Goal: Transaction & Acquisition: Download file/media

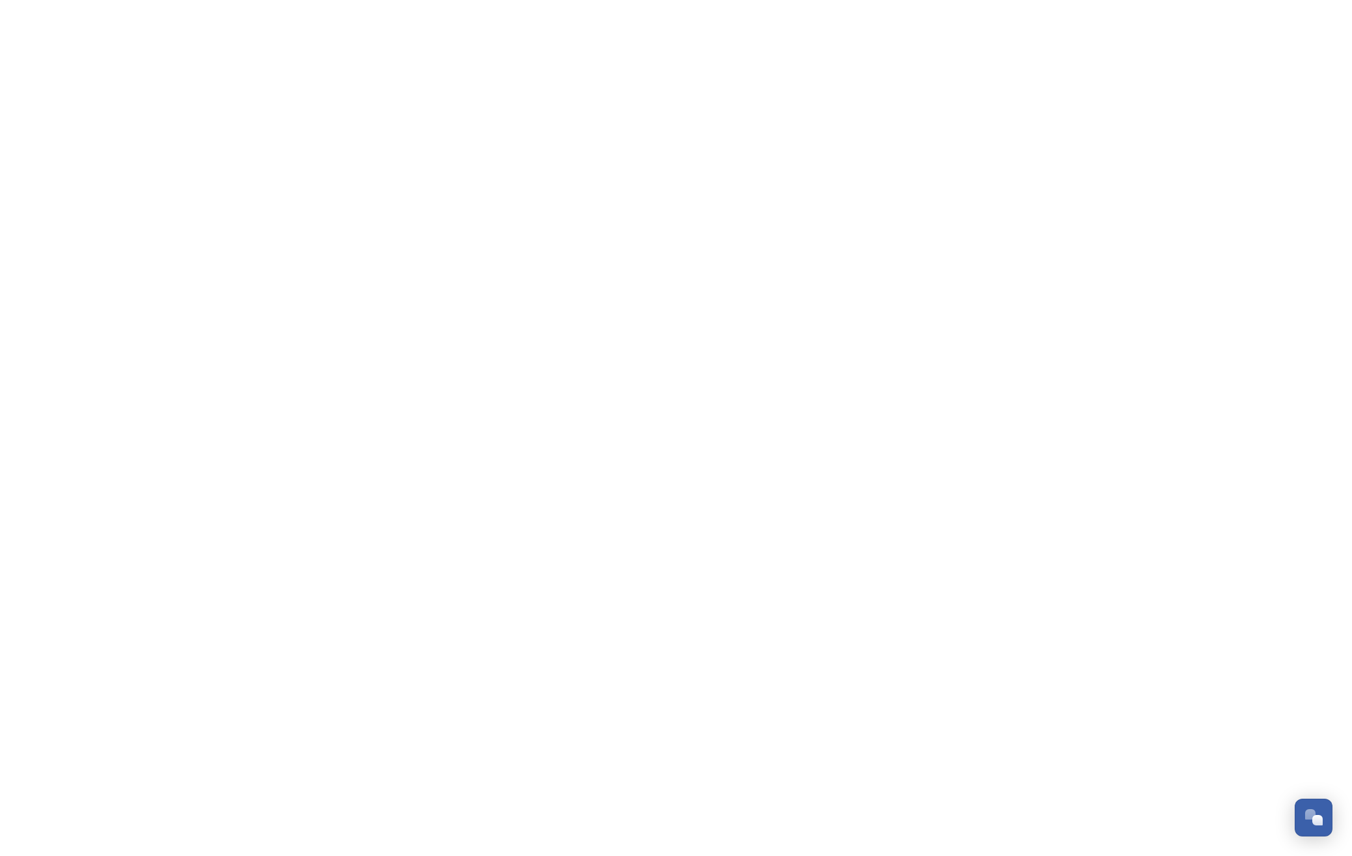
scroll to position [2218, 0]
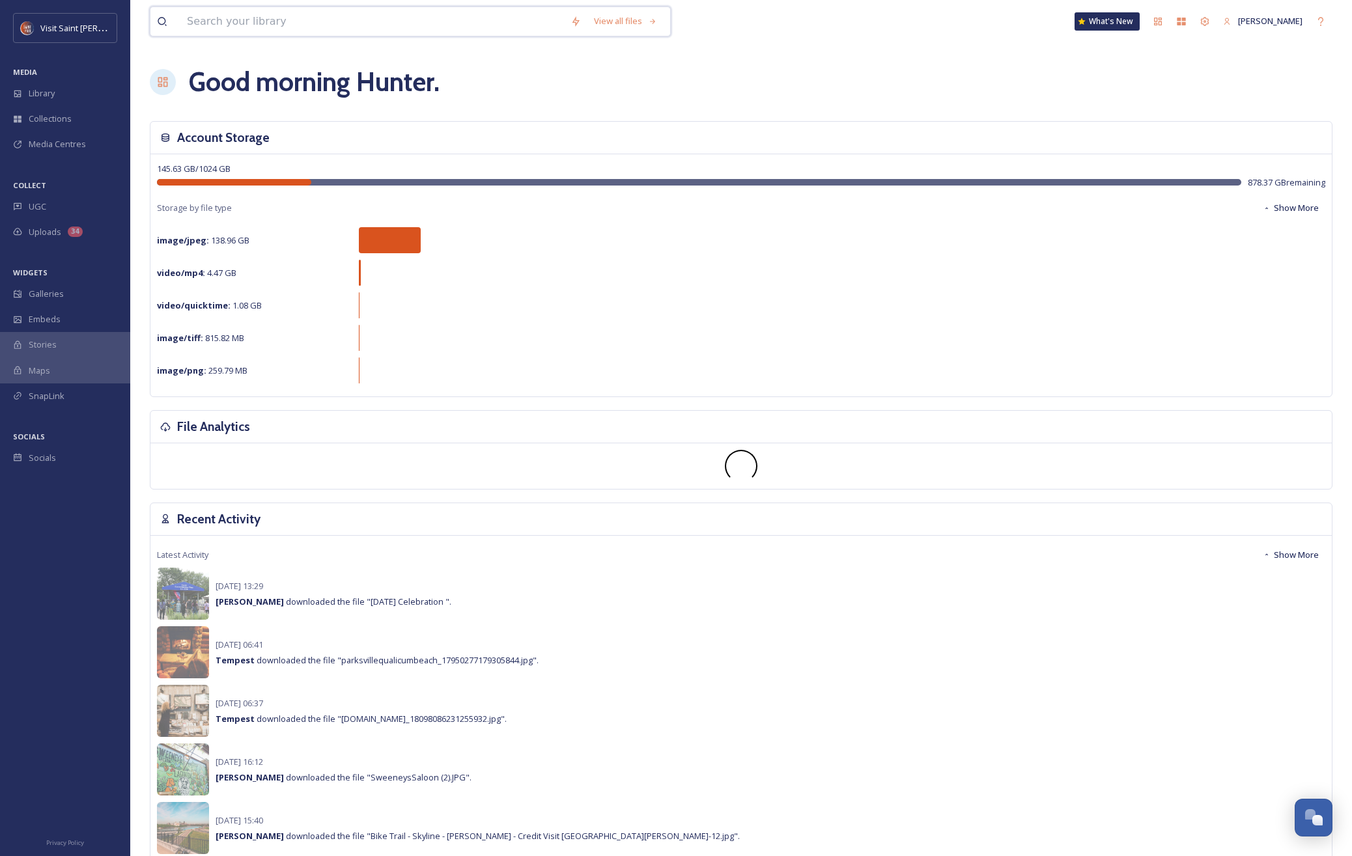
click at [243, 19] on input at bounding box center [371, 21] width 383 height 29
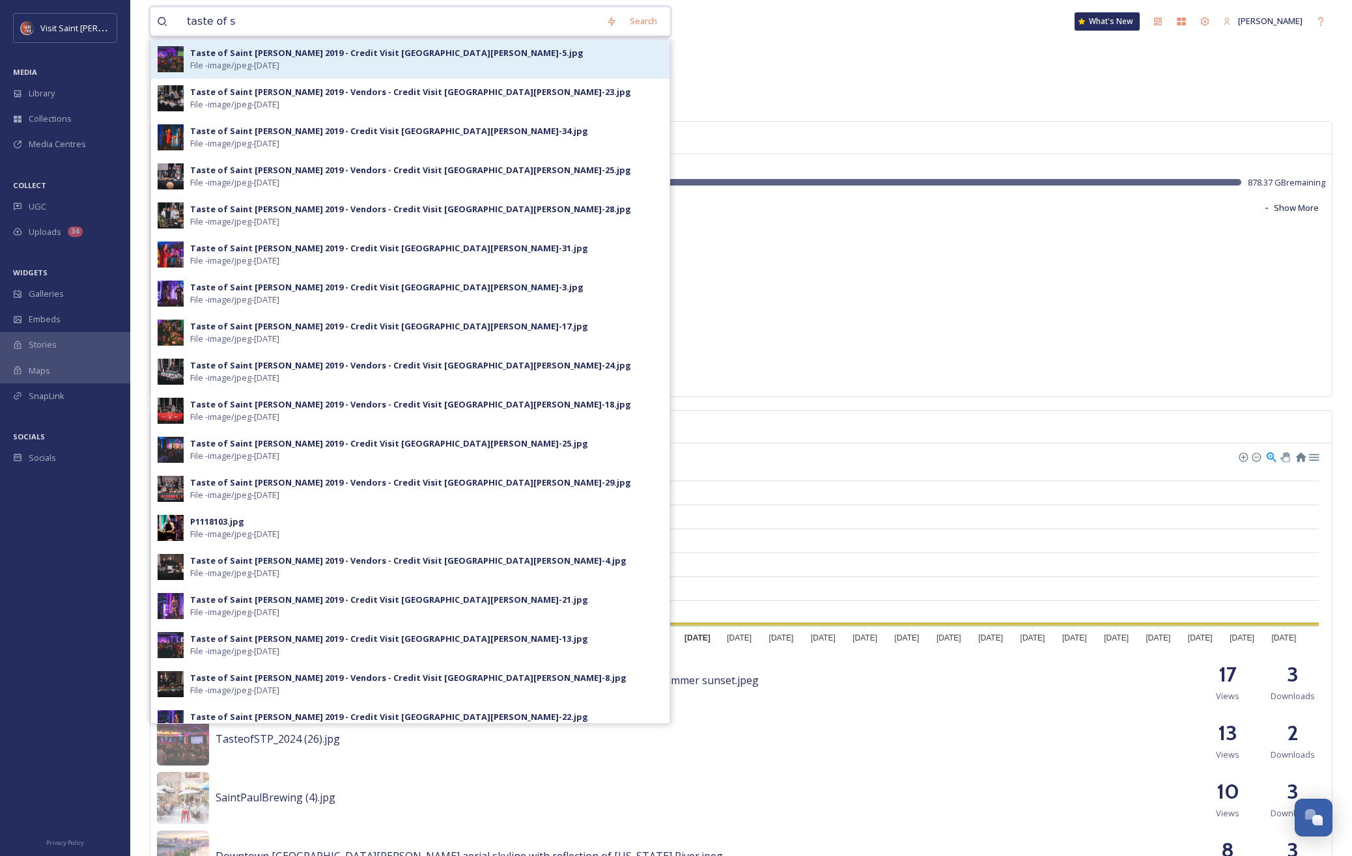
type input "taste of s"
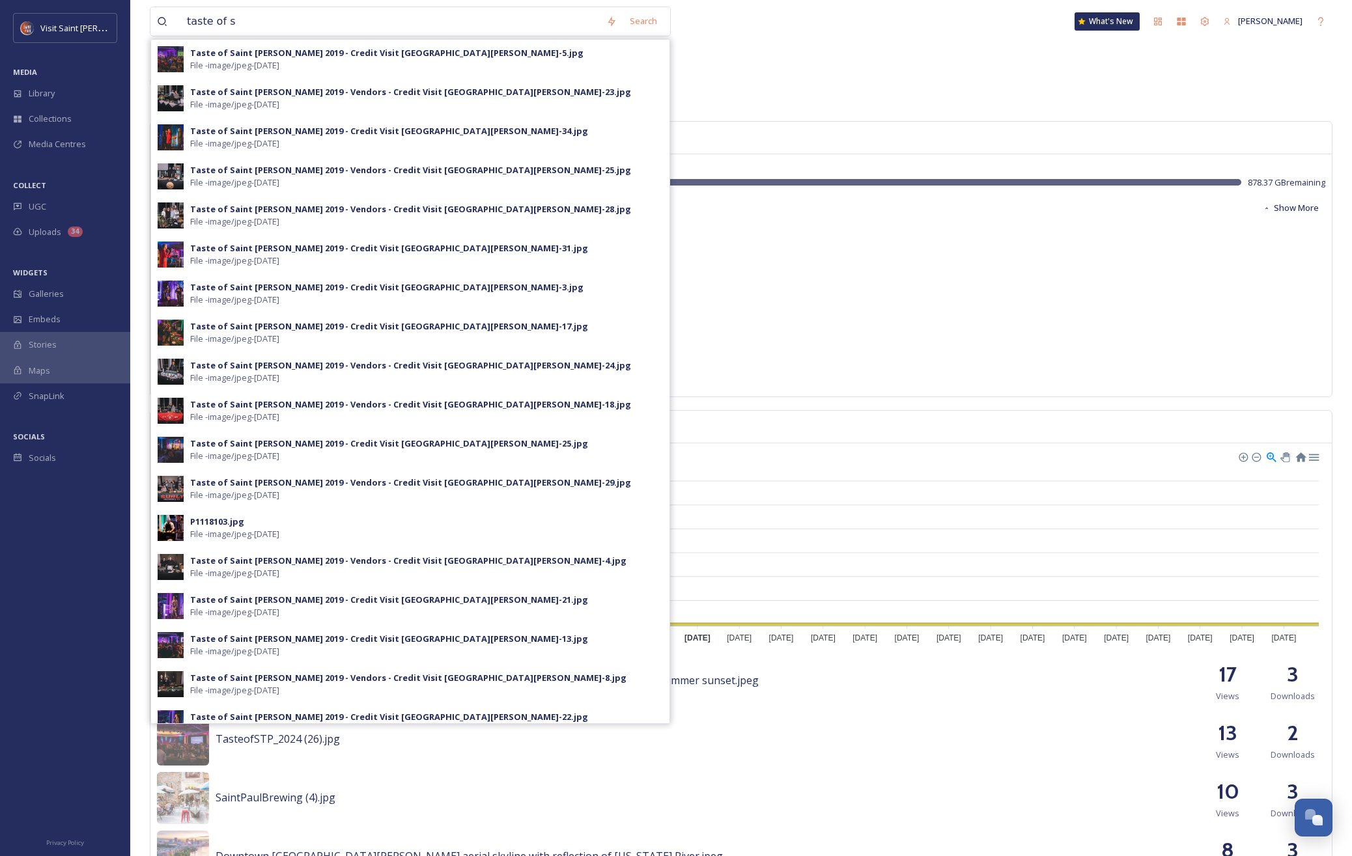
click at [238, 50] on div "Taste of Saint [PERSON_NAME] 2019 - Credit Visit [GEOGRAPHIC_DATA][PERSON_NAME]…" at bounding box center [386, 53] width 393 height 12
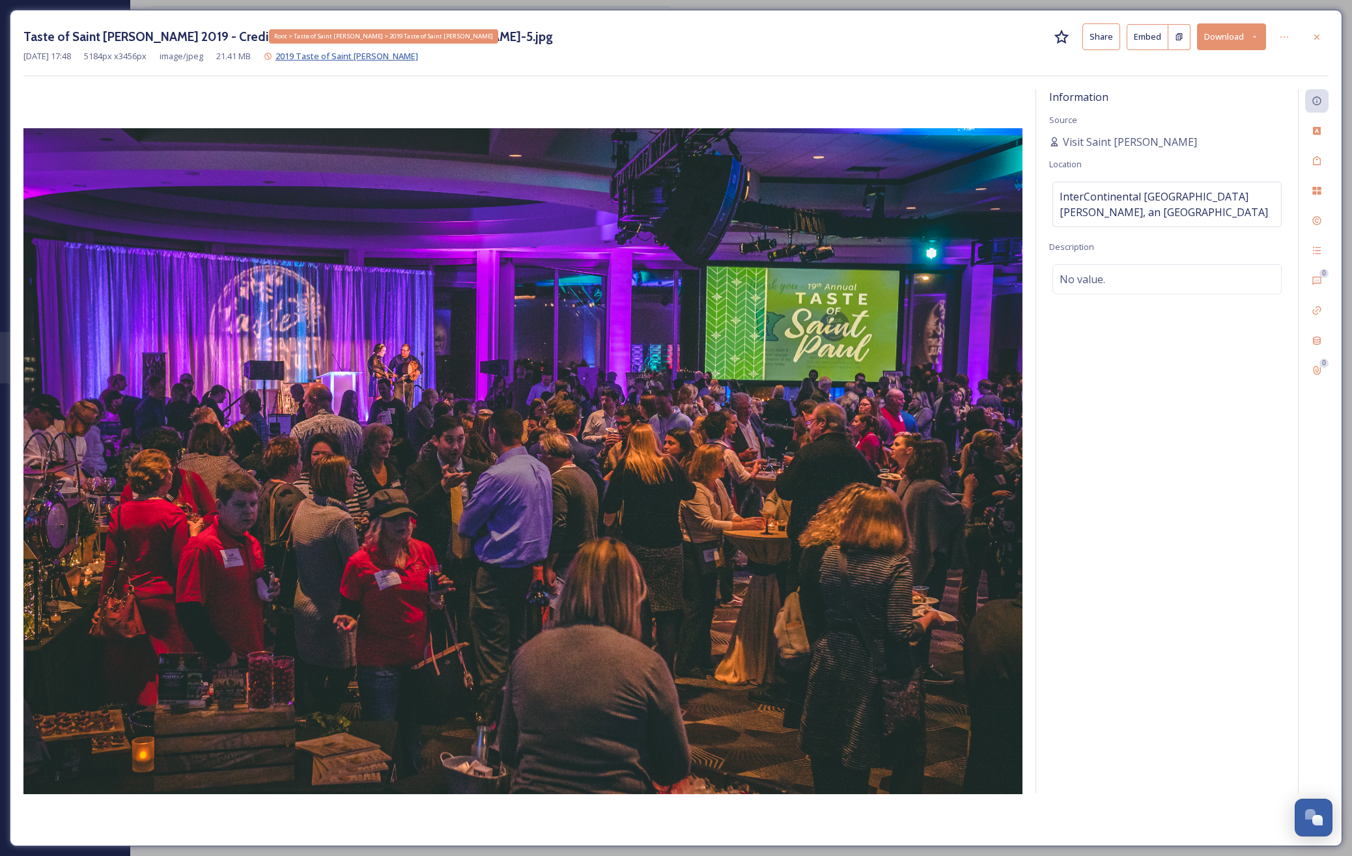
click at [365, 61] on span "2019 Taste of Saint [PERSON_NAME]" at bounding box center [346, 56] width 143 height 12
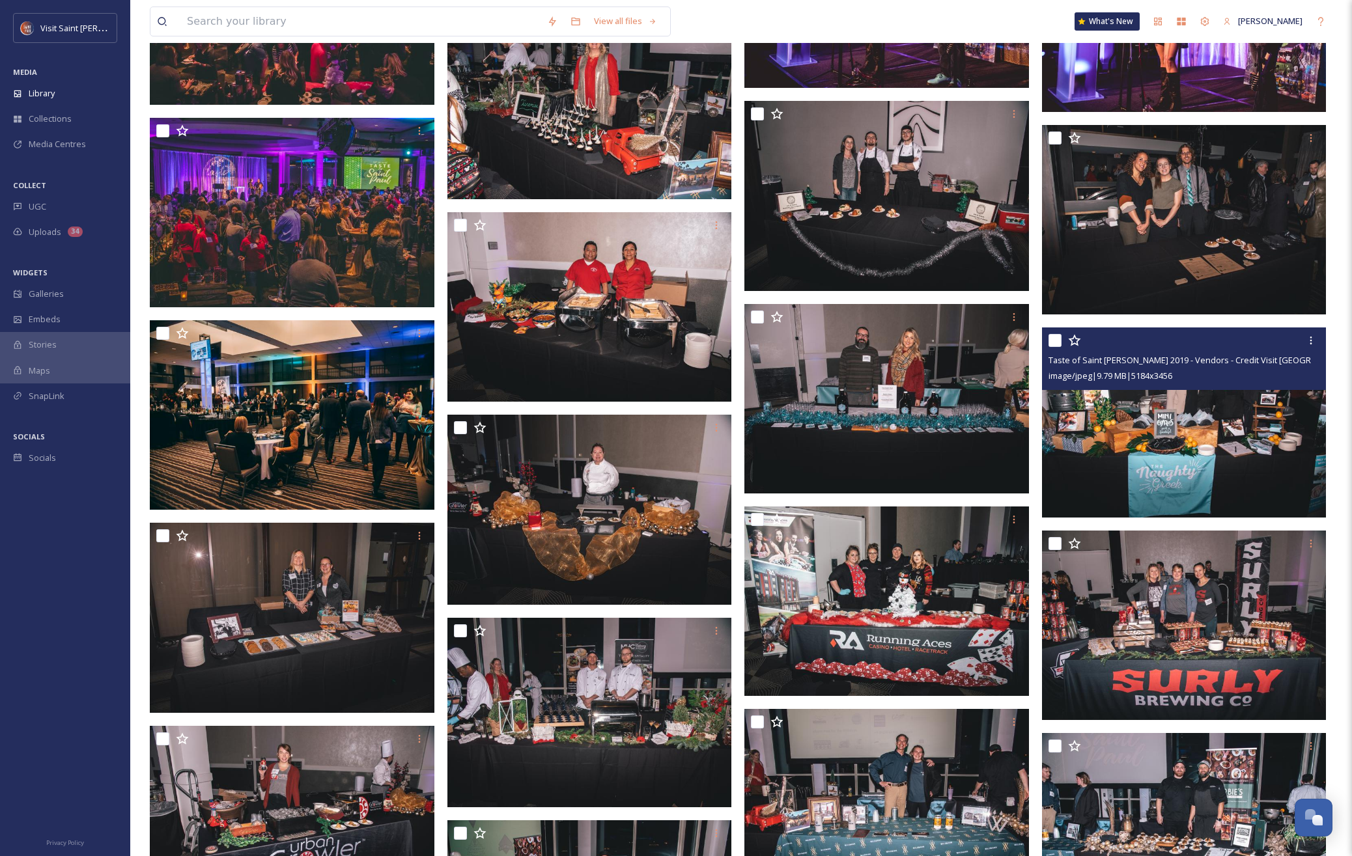
scroll to position [2055, 0]
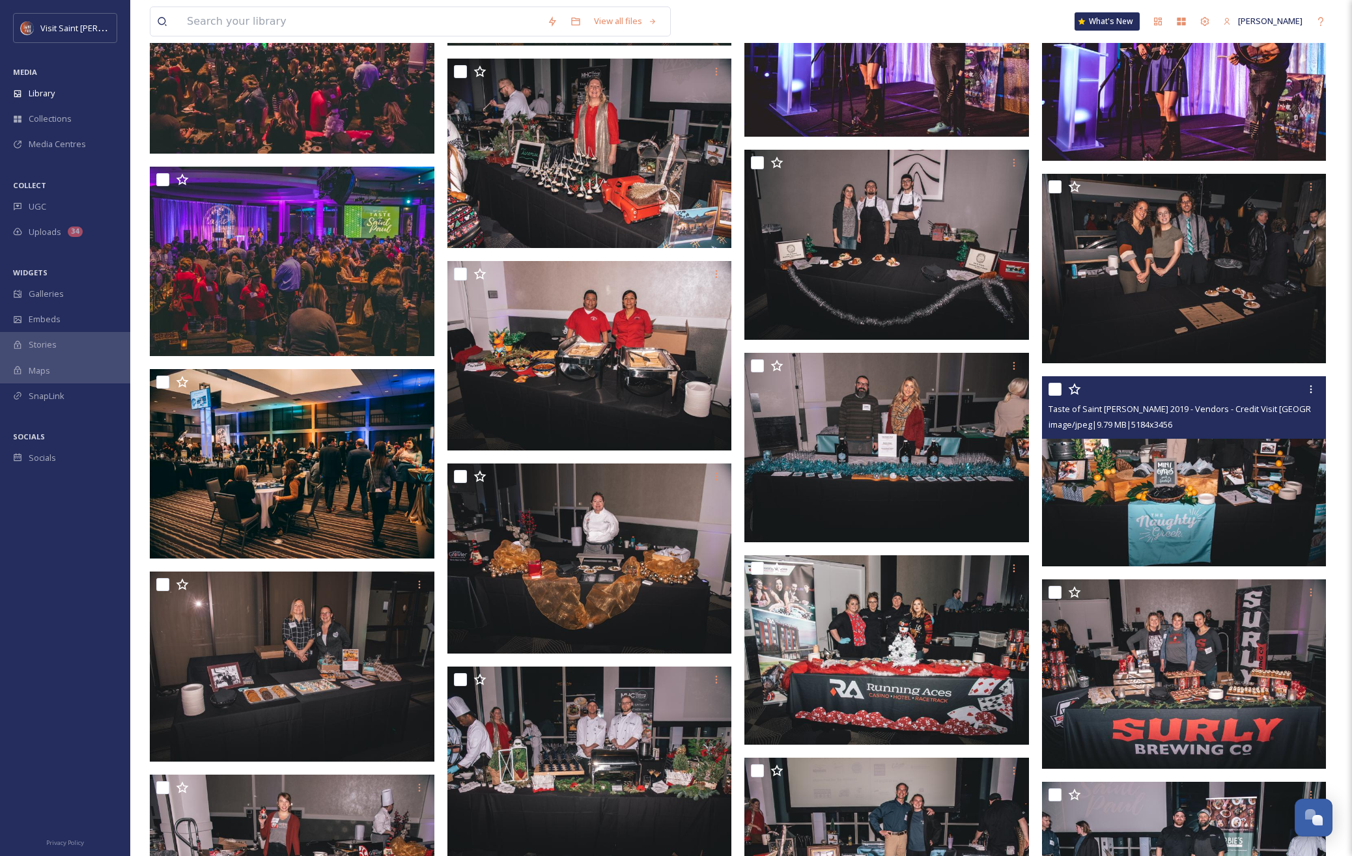
click at [1141, 475] on img at bounding box center [1184, 471] width 285 height 190
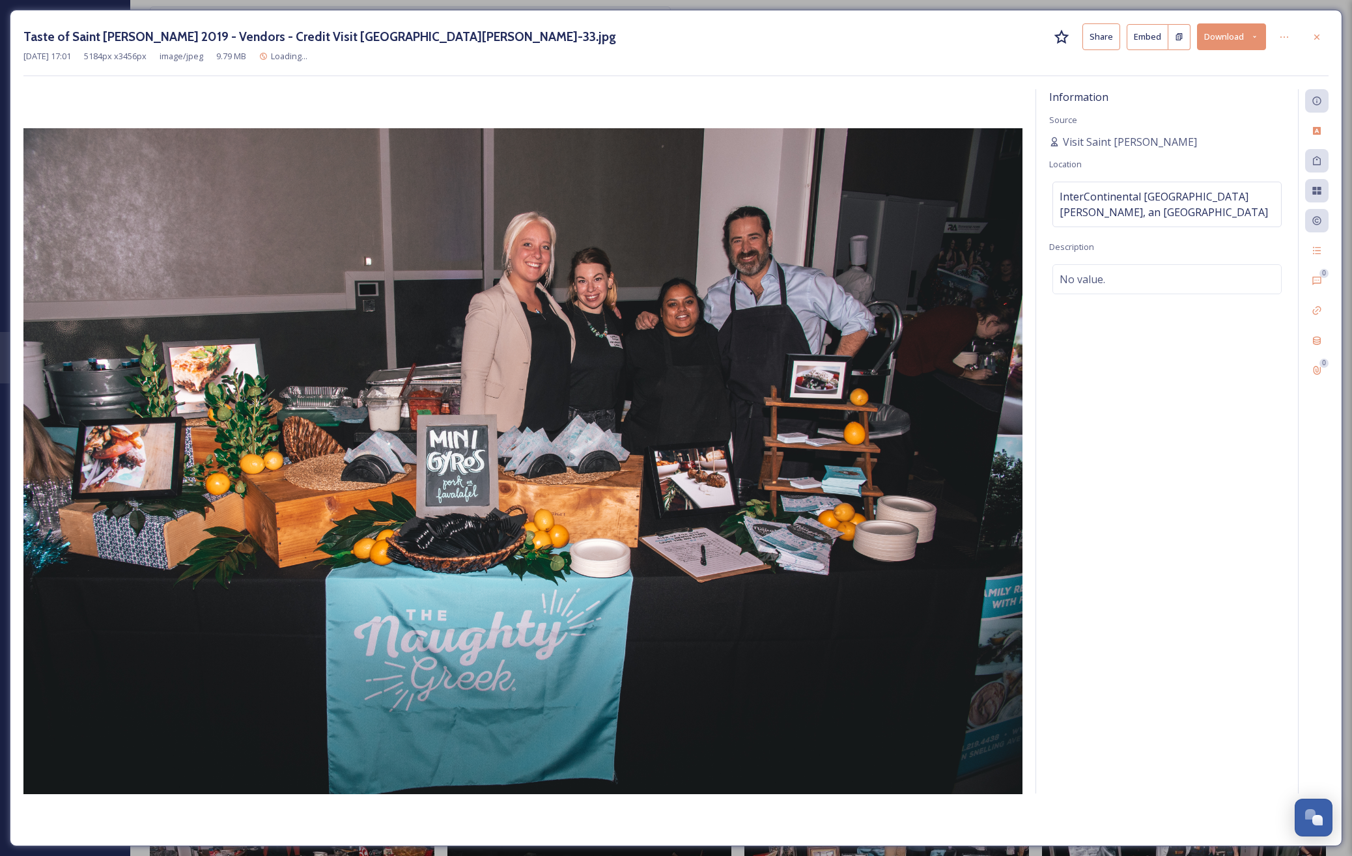
click at [1213, 40] on button "Download" at bounding box center [1231, 36] width 69 height 27
click at [1182, 89] on span "Download Large (2000 x 1333)" at bounding box center [1192, 92] width 115 height 12
click at [1316, 35] on icon at bounding box center [1316, 37] width 10 height 10
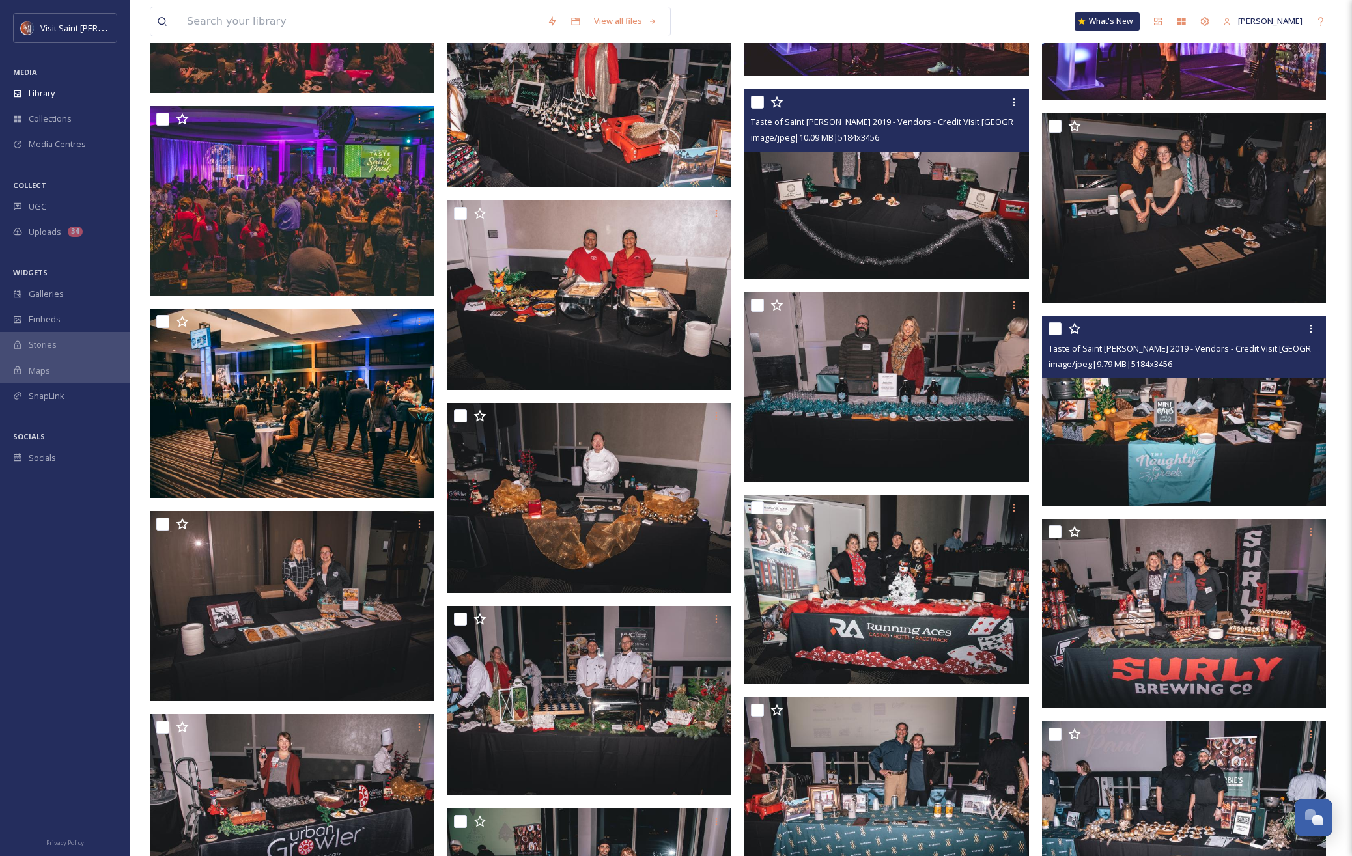
scroll to position [2483, 0]
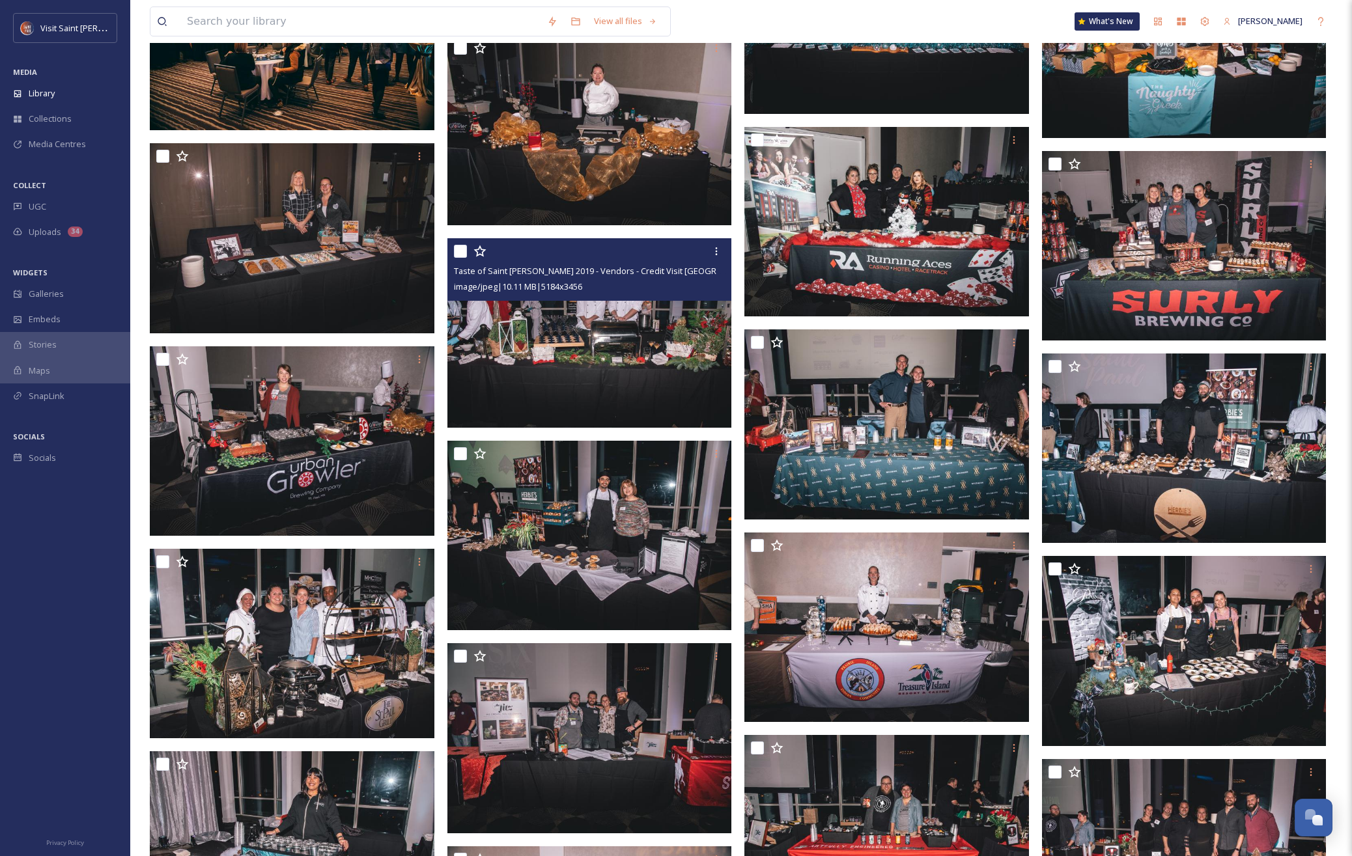
click at [608, 361] on img at bounding box center [589, 333] width 285 height 190
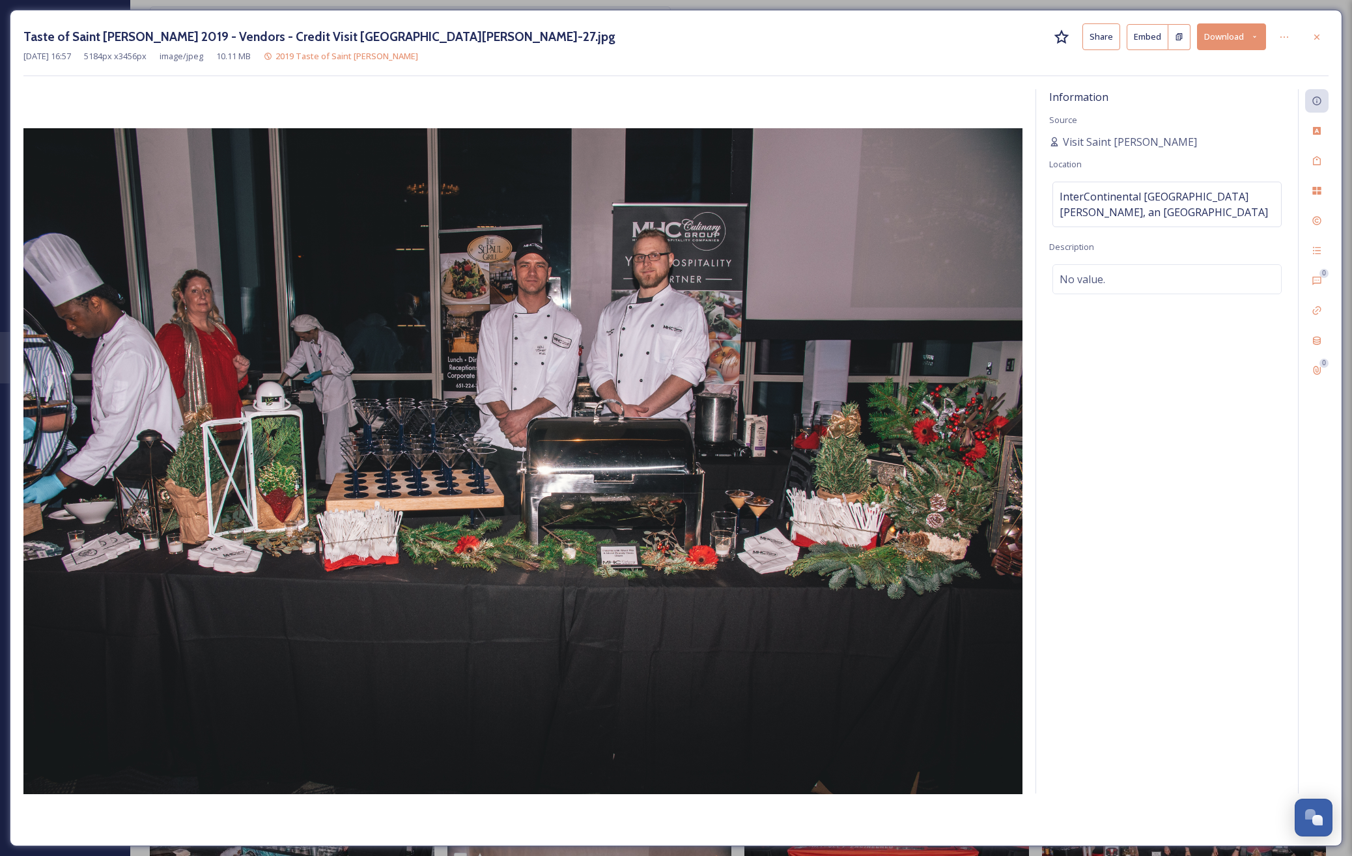
drag, startPoint x: 1316, startPoint y: 38, endPoint x: 1310, endPoint y: 37, distance: 6.5
click at [1316, 38] on icon at bounding box center [1316, 37] width 10 height 10
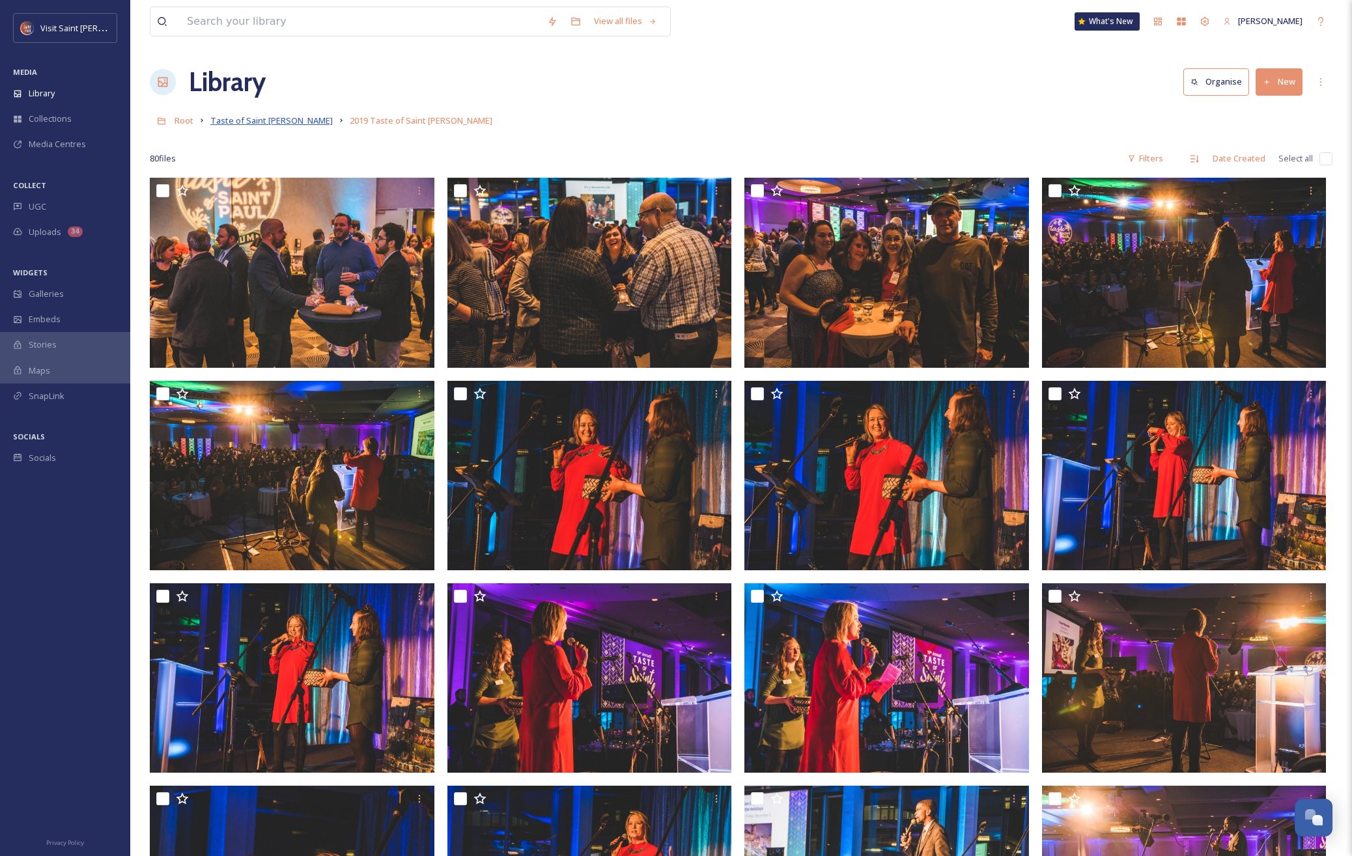
click at [263, 119] on span "Taste of Saint [PERSON_NAME]" at bounding box center [271, 121] width 122 height 12
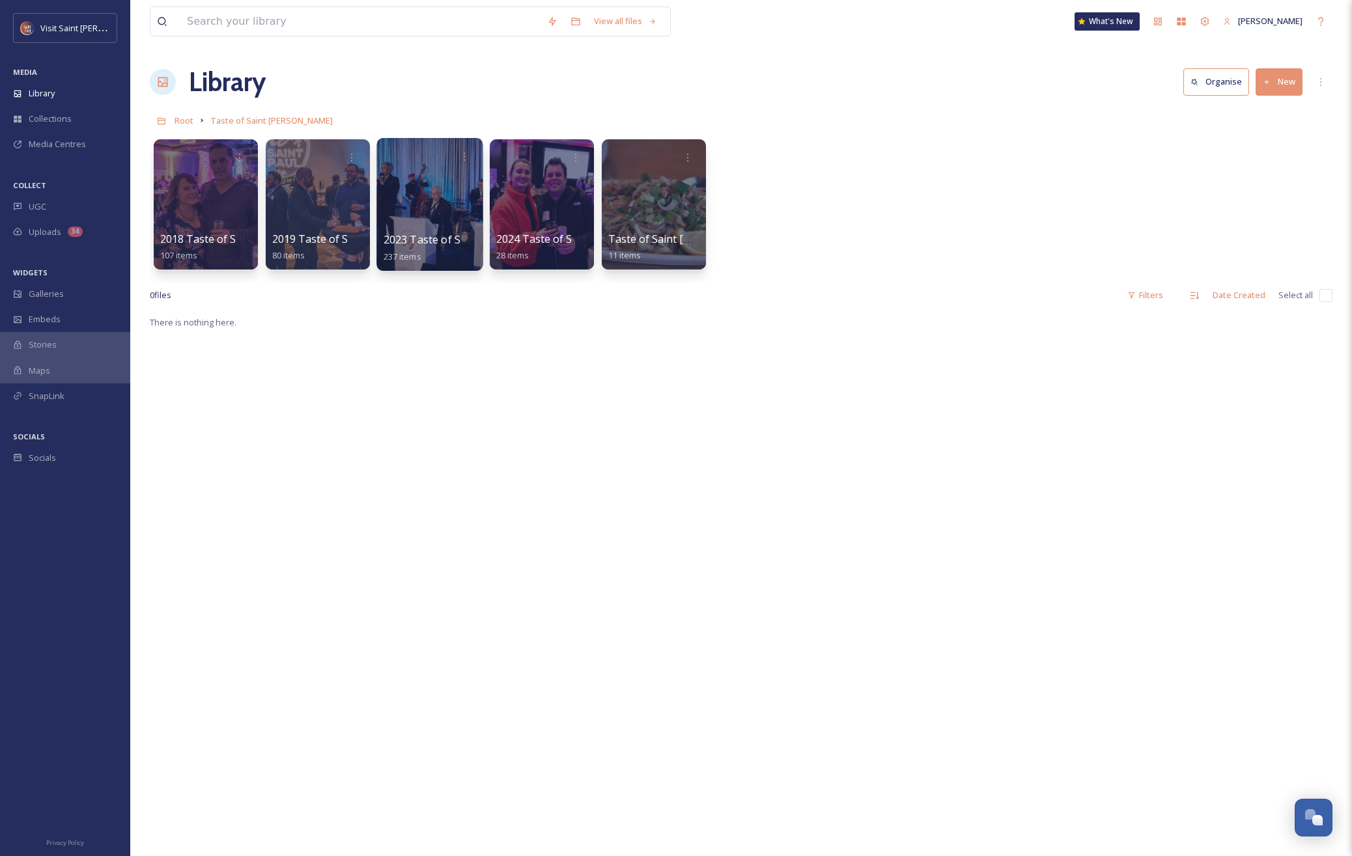
click at [423, 221] on div at bounding box center [429, 204] width 106 height 133
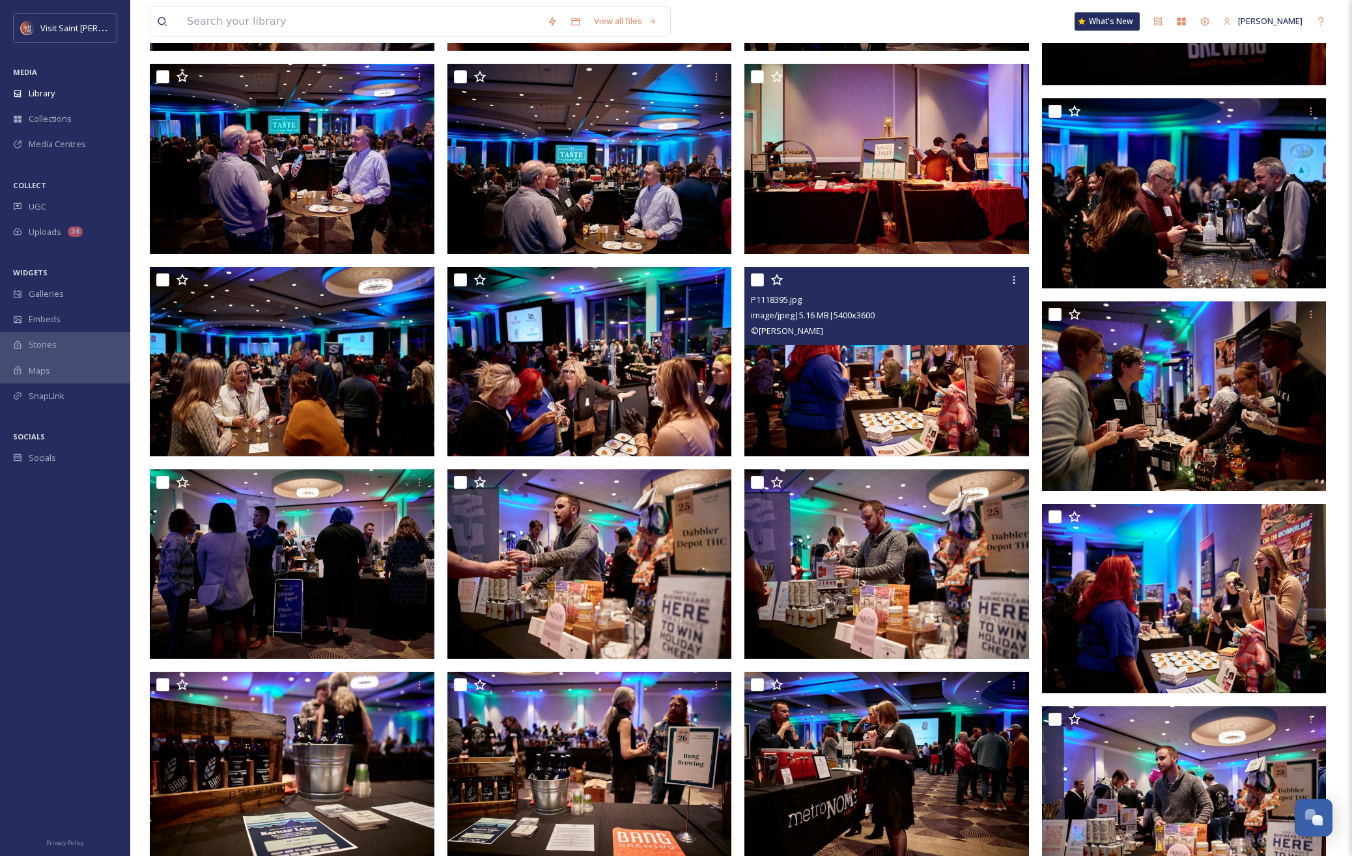
scroll to position [2142, 0]
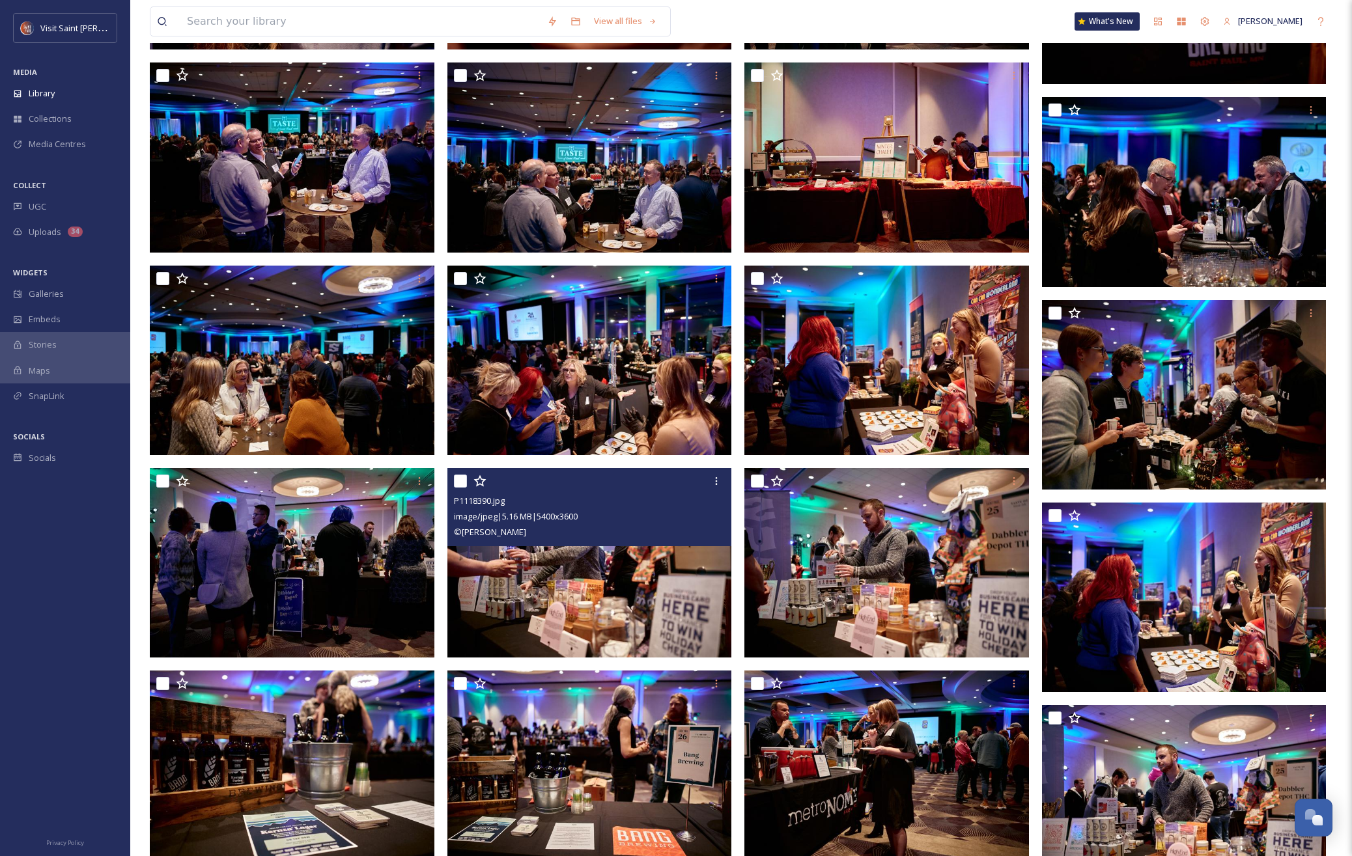
click at [571, 580] on img at bounding box center [589, 563] width 285 height 190
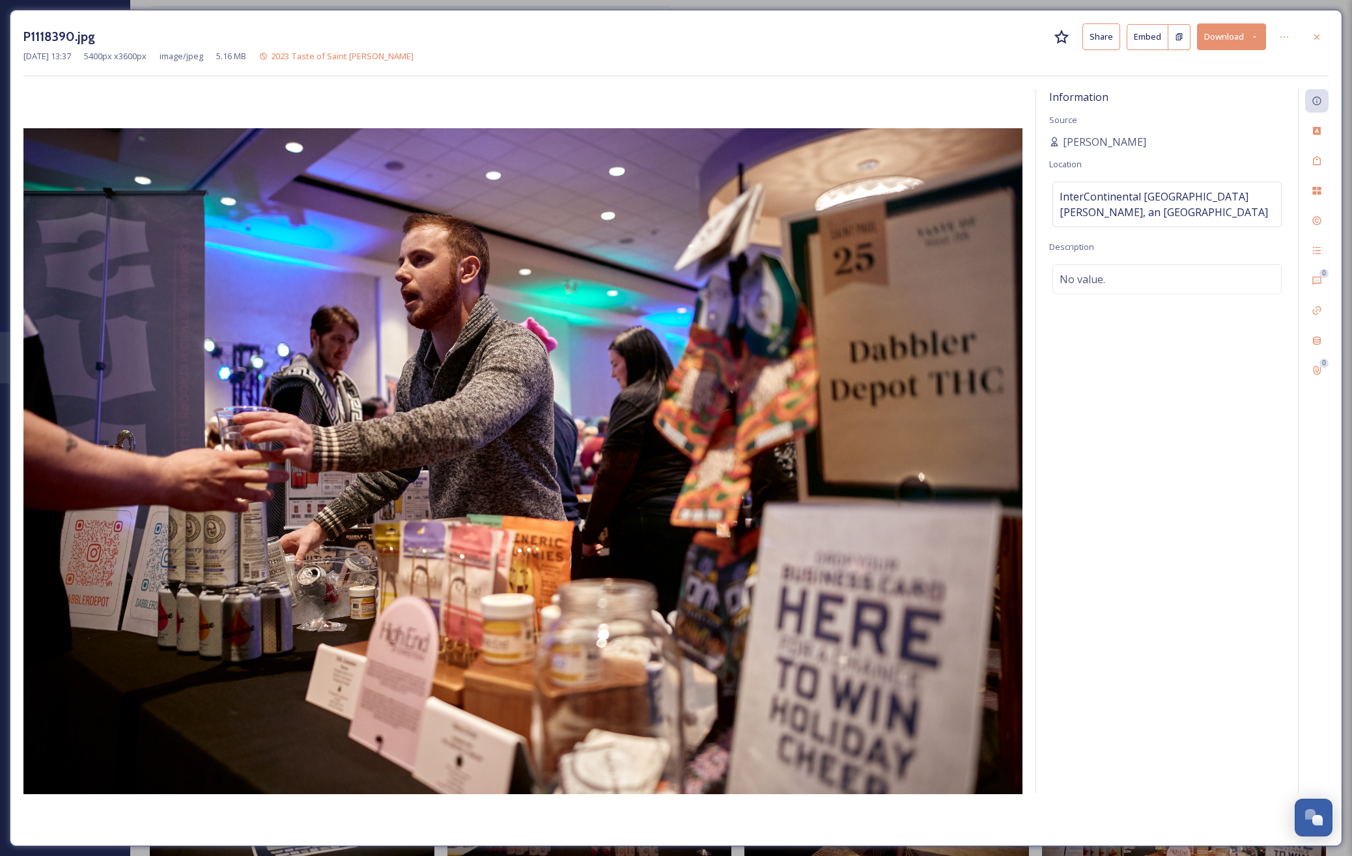
click at [1216, 33] on button "Download" at bounding box center [1231, 36] width 69 height 27
click at [1227, 92] on span "Download Large (2000 x 1333)" at bounding box center [1192, 92] width 115 height 12
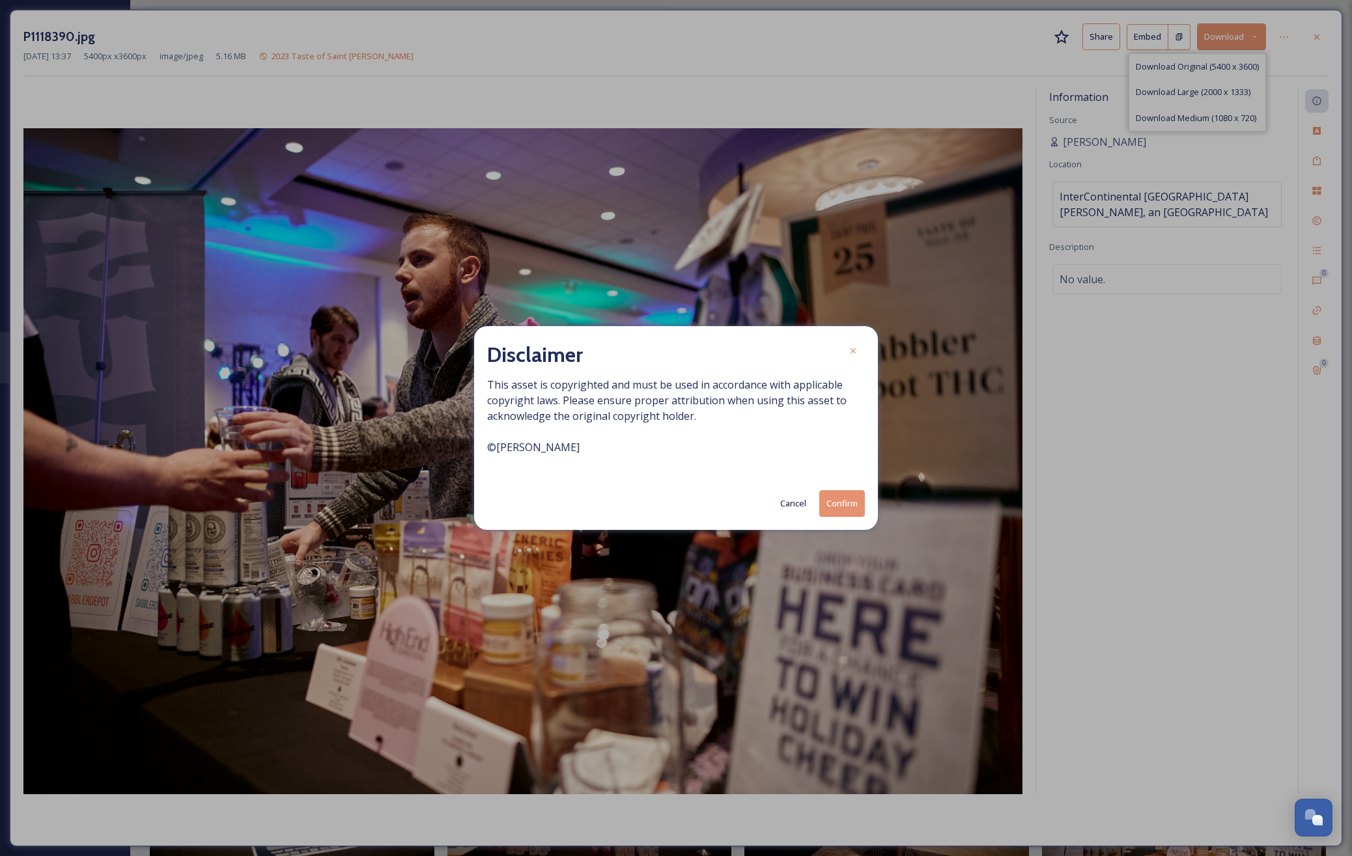
click at [842, 507] on button "Confirm" at bounding box center [842, 503] width 46 height 27
